Goal: Find specific page/section: Find specific page/section

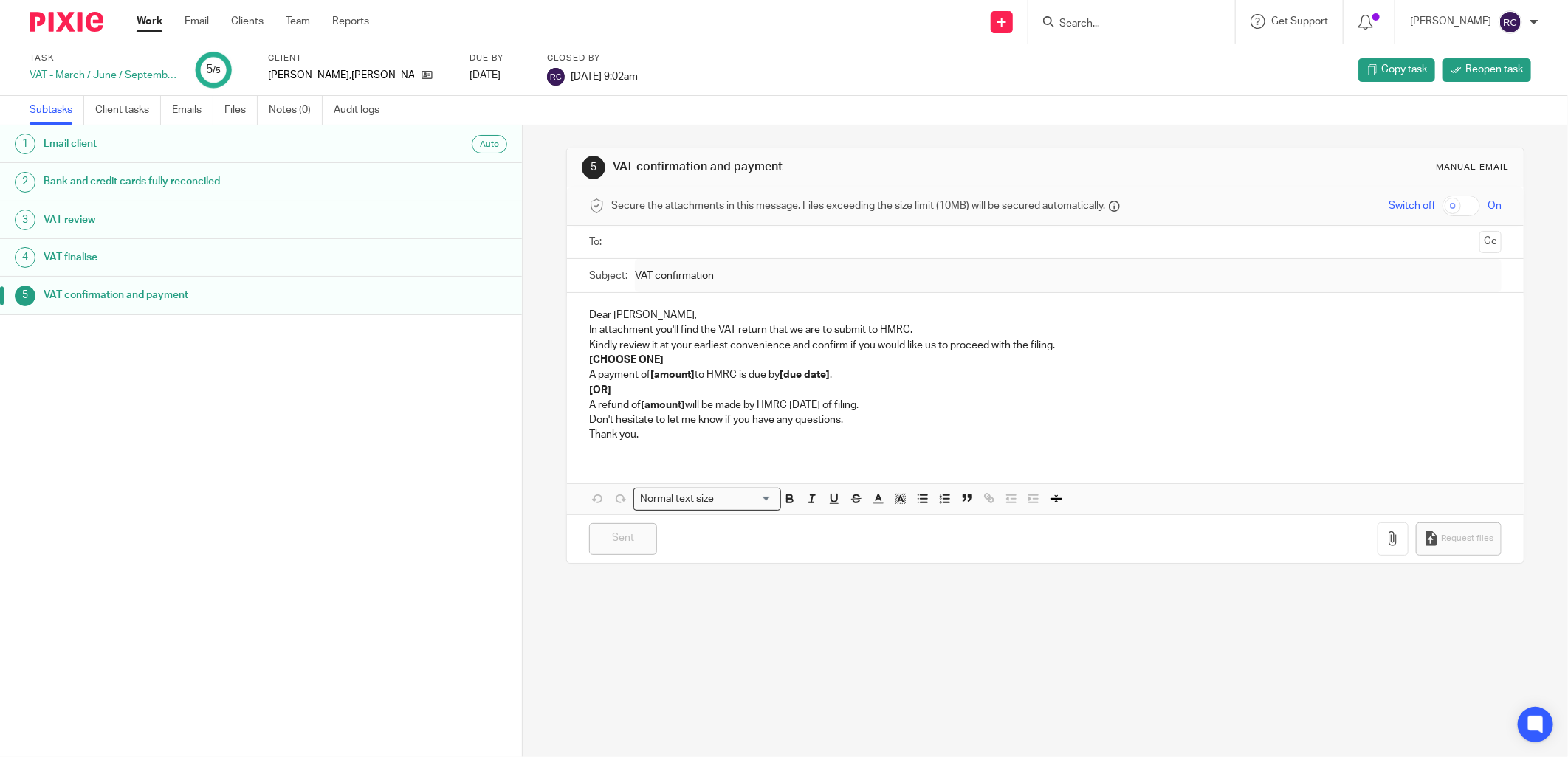
click at [1093, 20] on input "Search" at bounding box center [1124, 24] width 133 height 13
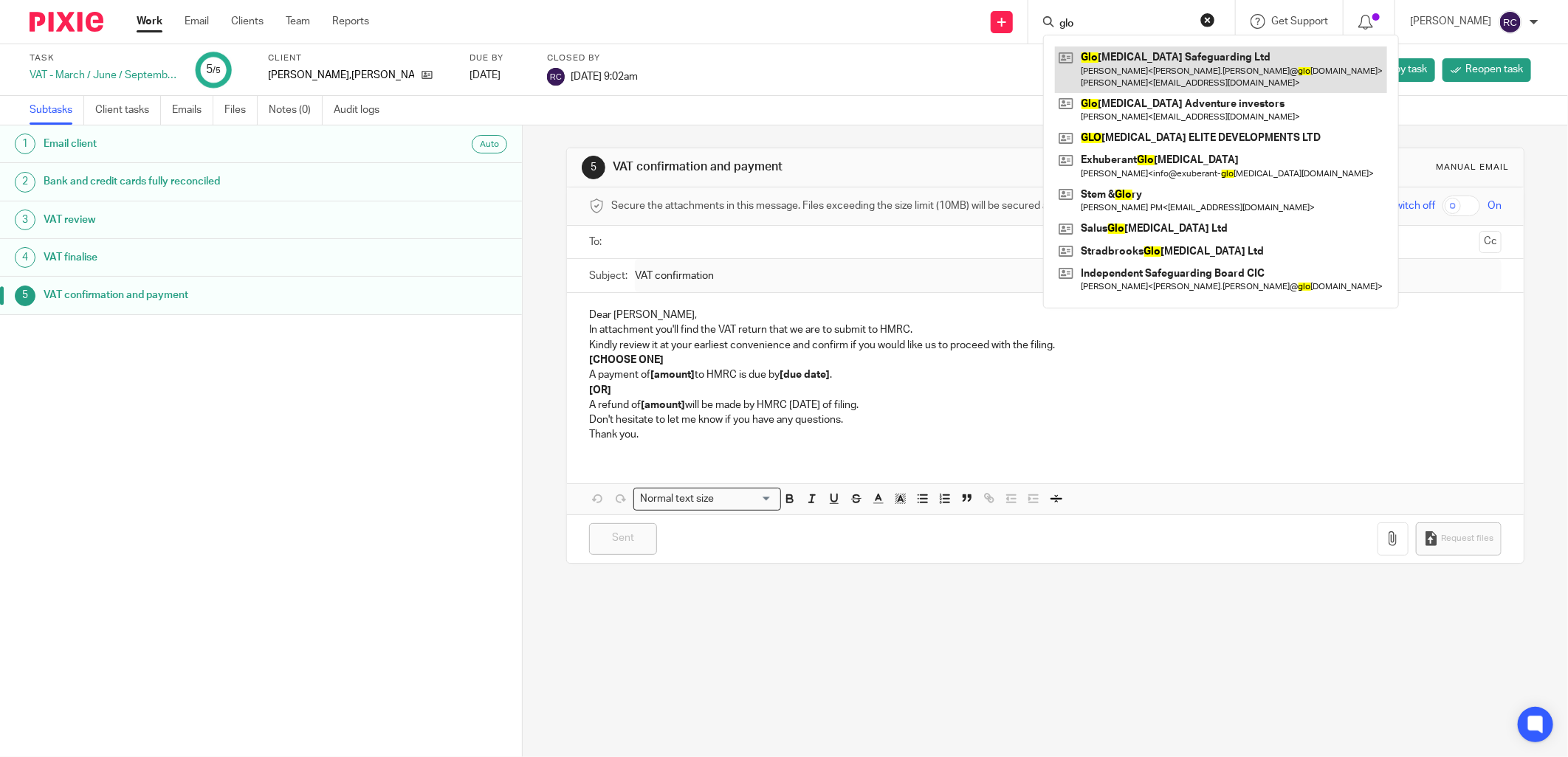
type input "glo"
click at [1132, 54] on link at bounding box center [1220, 69] width 332 height 45
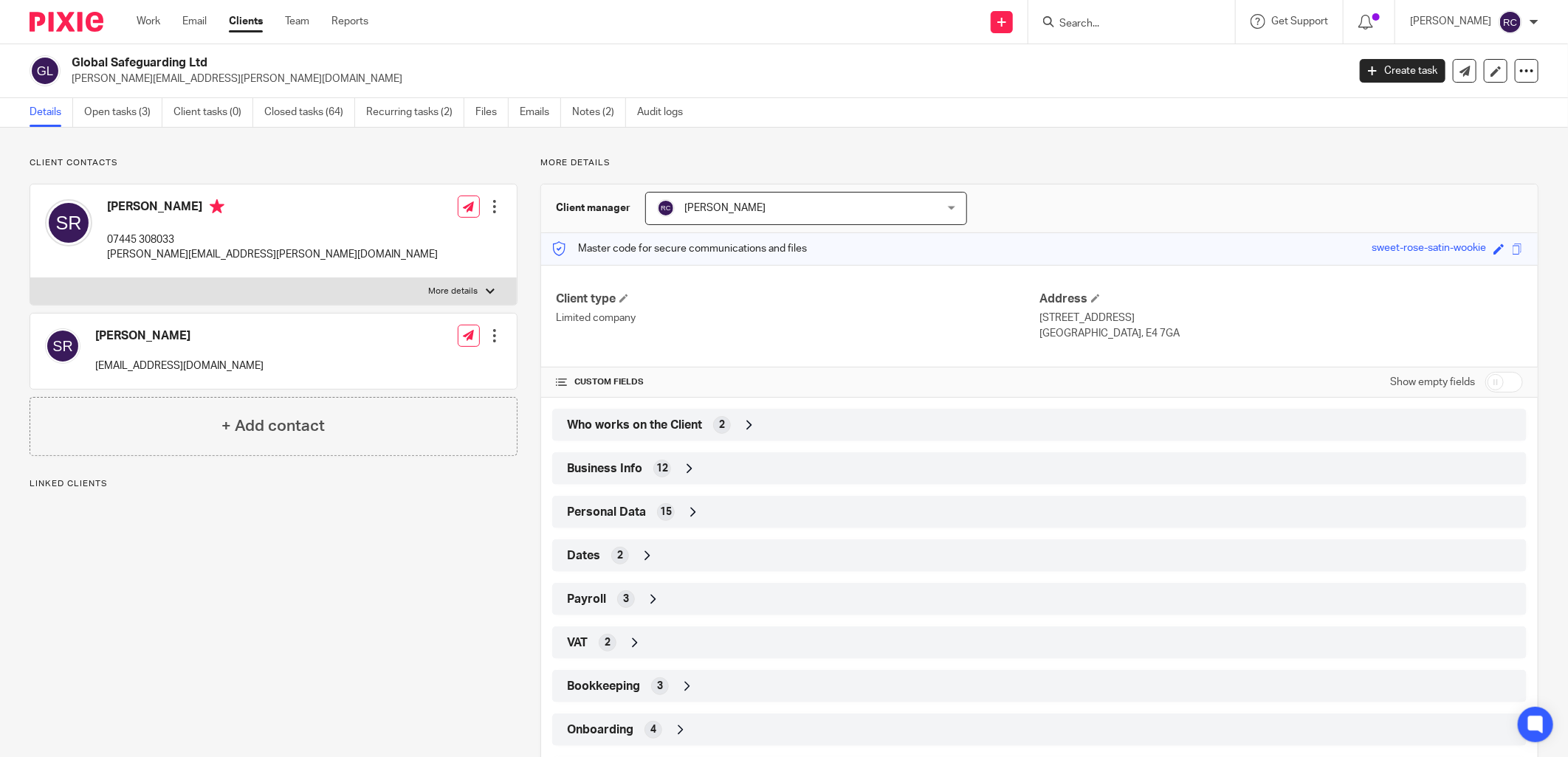
click at [597, 430] on span "Who works on the Client" at bounding box center [634, 425] width 135 height 16
